Goal: Task Accomplishment & Management: Use online tool/utility

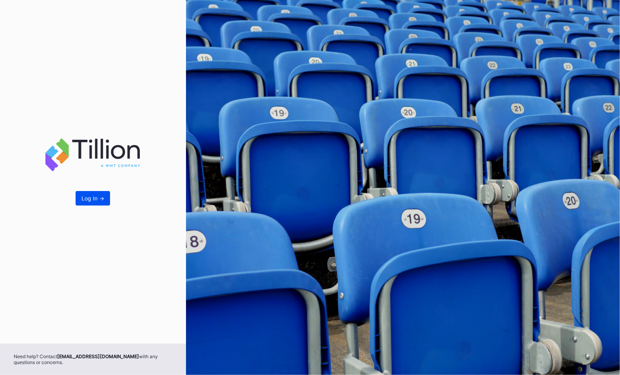
click at [88, 204] on button "Log In ->" at bounding box center [93, 198] width 34 height 14
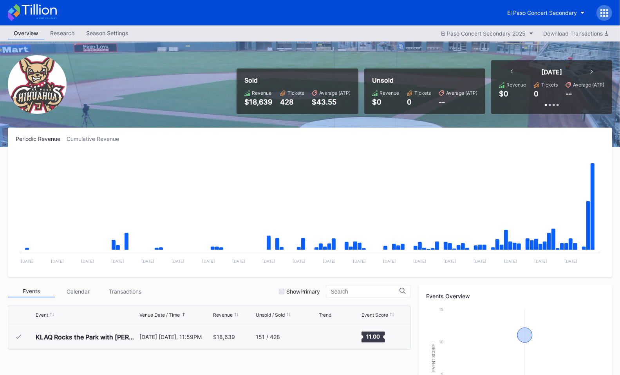
click at [603, 11] on icon at bounding box center [604, 13] width 8 height 8
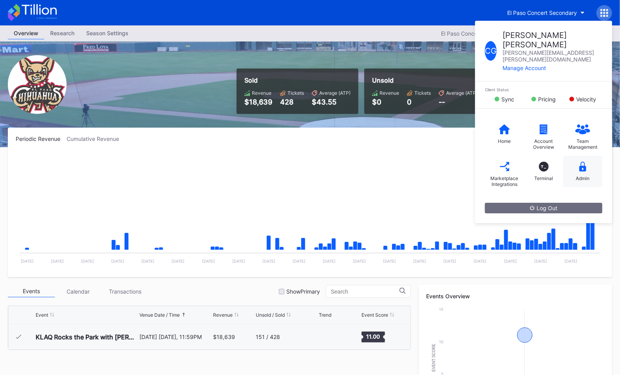
click at [585, 157] on div "Admin" at bounding box center [582, 171] width 39 height 31
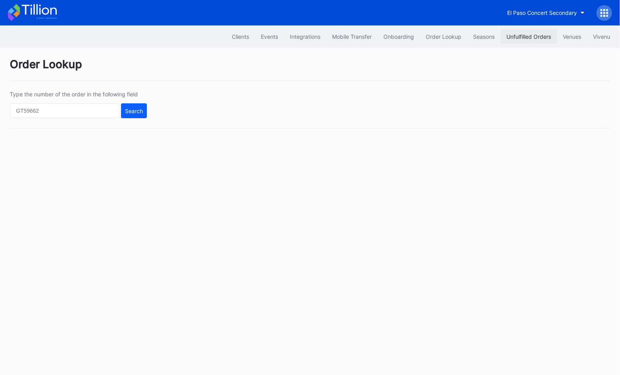
click at [527, 36] on div "Unfulfilled Orders" at bounding box center [528, 36] width 45 height 7
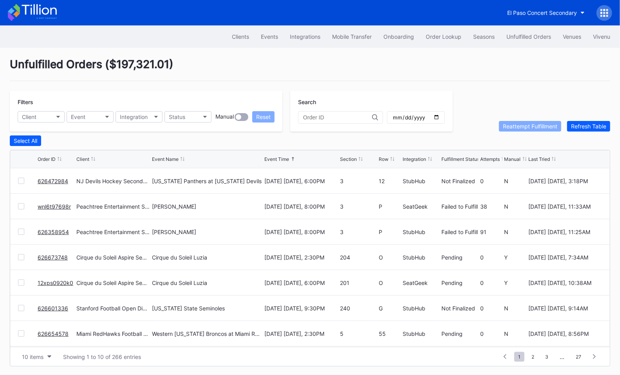
click at [334, 117] on input "text" at bounding box center [337, 117] width 69 height 6
click at [445, 41] on button "Order Lookup" at bounding box center [443, 36] width 47 height 14
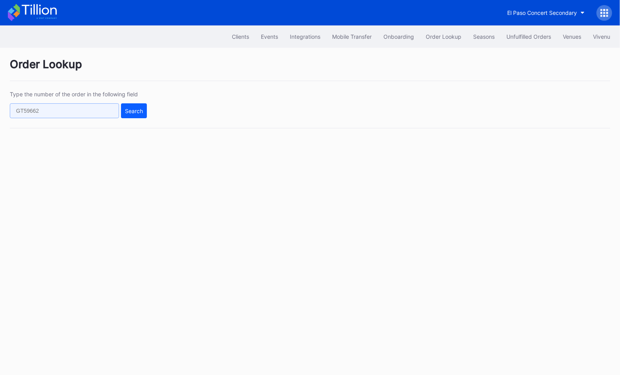
click at [73, 109] on input "text" at bounding box center [64, 110] width 109 height 15
paste input "623530270"
type input "623530270"
click at [128, 114] on button "Search" at bounding box center [134, 110] width 26 height 15
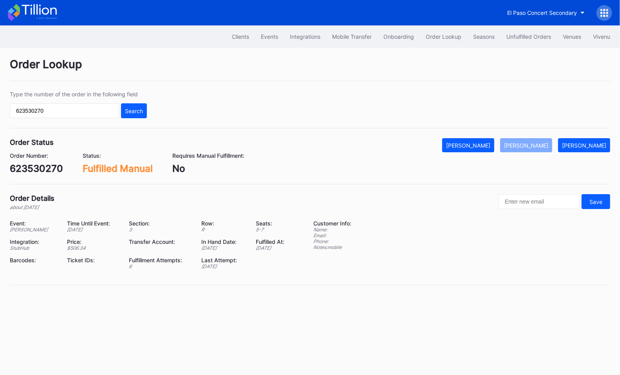
click at [50, 168] on div "623530270" at bounding box center [36, 168] width 53 height 11
click at [512, 36] on div "Unfulfilled Orders" at bounding box center [528, 36] width 45 height 7
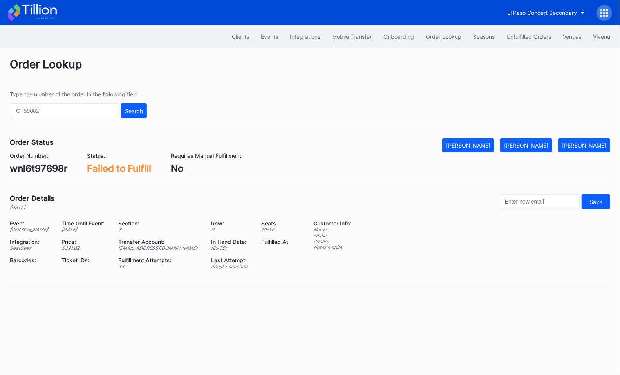
click at [41, 170] on div "wnl6t97698r" at bounding box center [39, 168] width 58 height 11
copy div "wnl6t97698r"
click at [532, 141] on button "Mark Fulfilled" at bounding box center [526, 145] width 52 height 14
click at [38, 170] on div "626358954" at bounding box center [36, 168] width 53 height 11
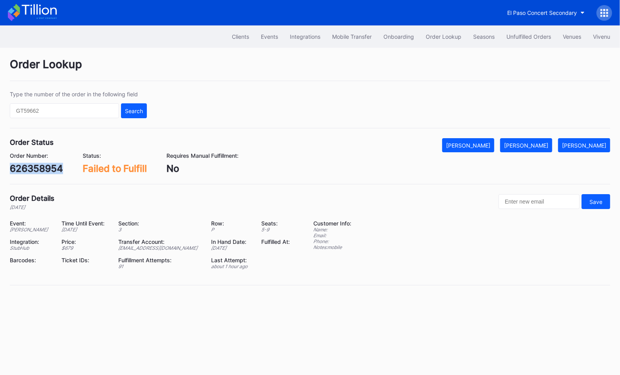
click at [38, 170] on div "626358954" at bounding box center [36, 168] width 53 height 11
copy div "626358954"
click at [539, 144] on div "Mark Fulfilled" at bounding box center [526, 145] width 44 height 7
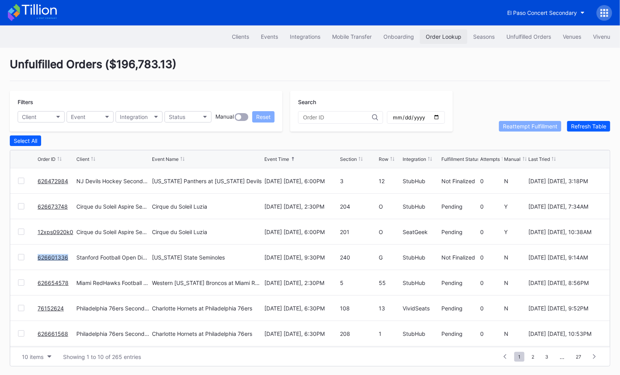
click at [444, 36] on div "Order Lookup" at bounding box center [444, 36] width 36 height 7
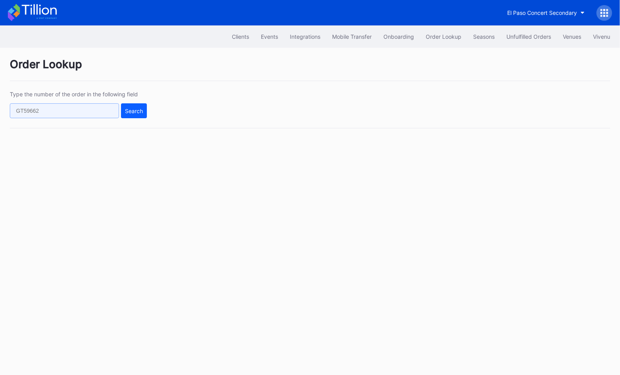
click at [91, 112] on input "text" at bounding box center [64, 110] width 109 height 15
paste input "74877038"
type input "74877038"
click at [141, 108] on div "Search" at bounding box center [134, 111] width 18 height 7
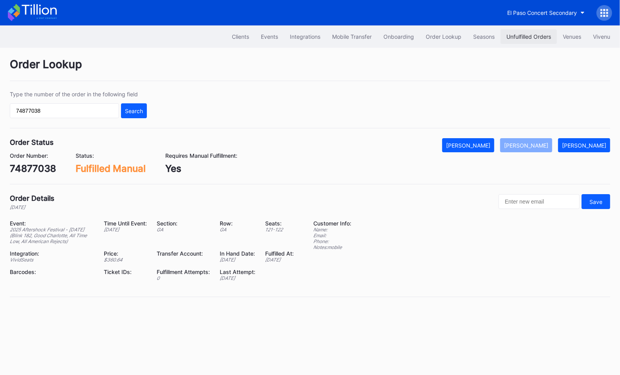
click at [531, 30] on button "Unfulfilled Orders" at bounding box center [528, 36] width 56 height 14
